Goal: Transaction & Acquisition: Purchase product/service

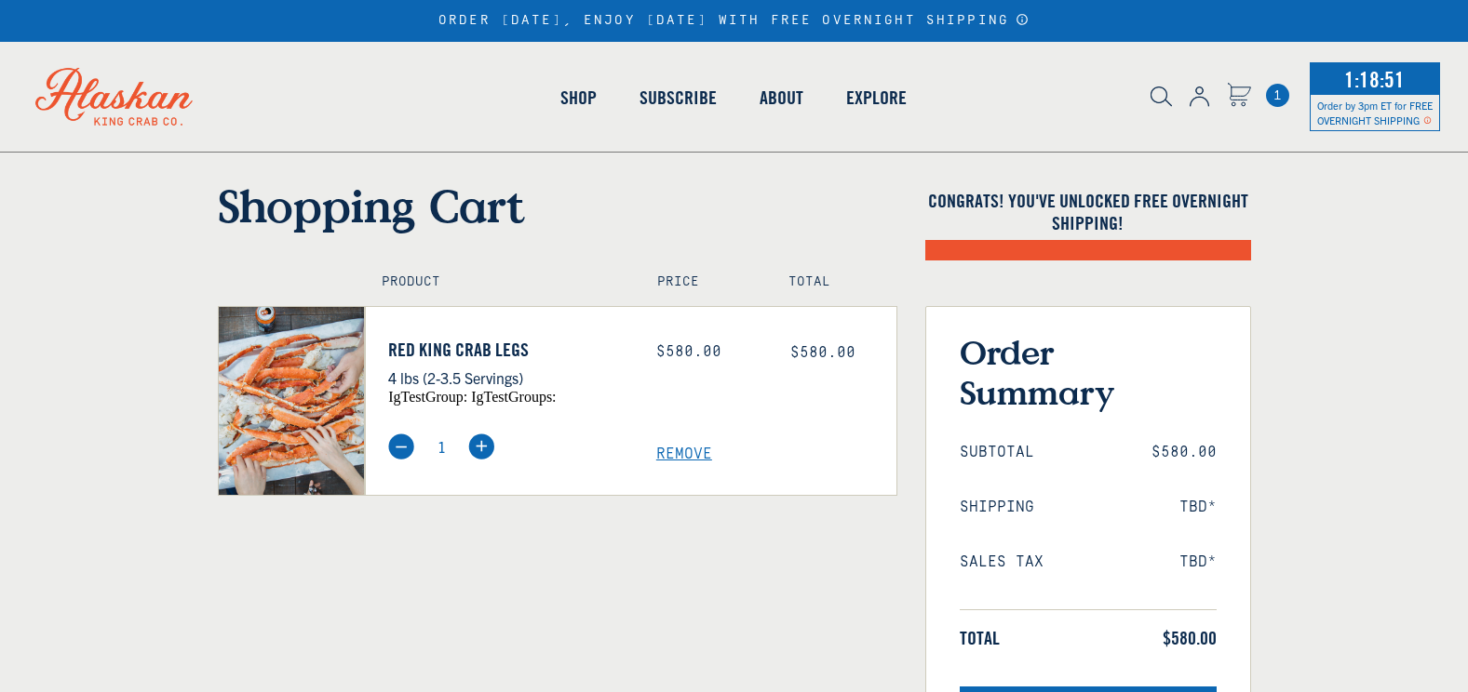
select select "40826592231503"
select select "40826730905679"
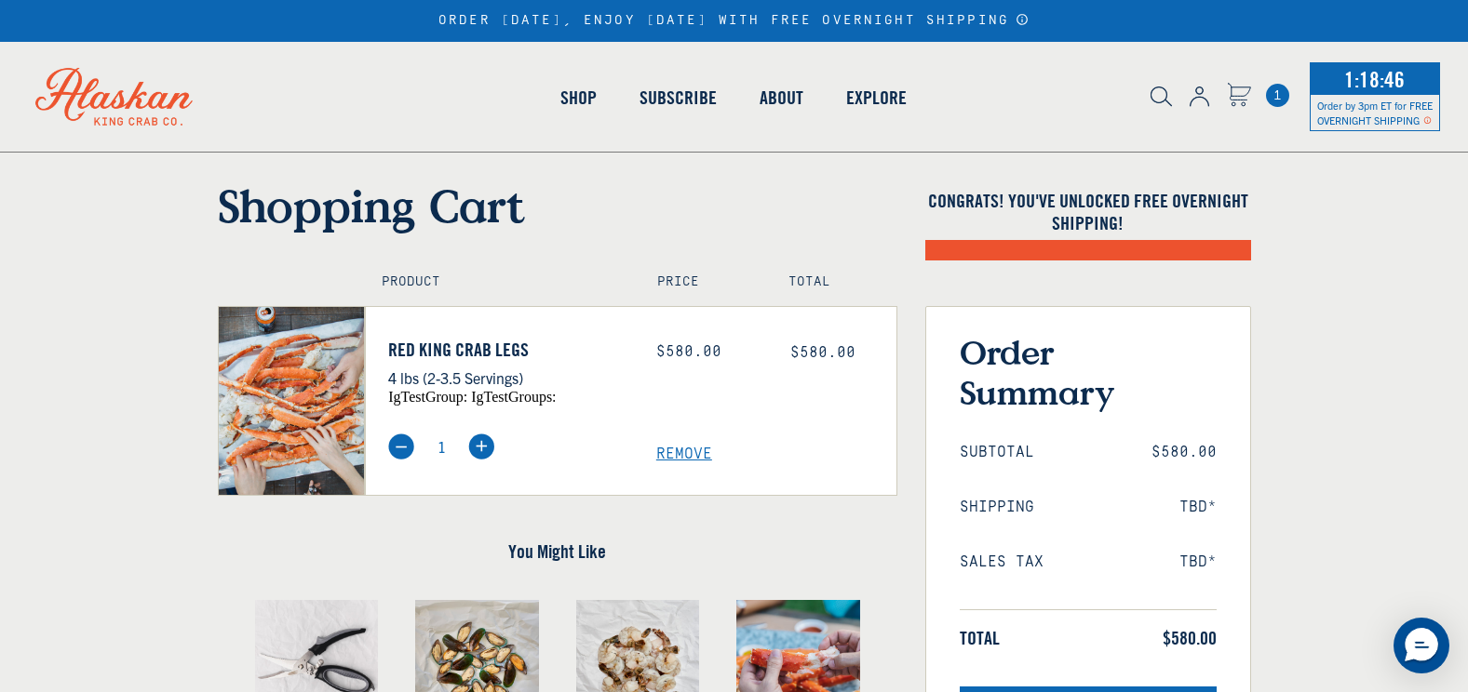
click at [685, 456] on span "Remove" at bounding box center [776, 455] width 240 height 18
